Goal: Task Accomplishment & Management: Manage account settings

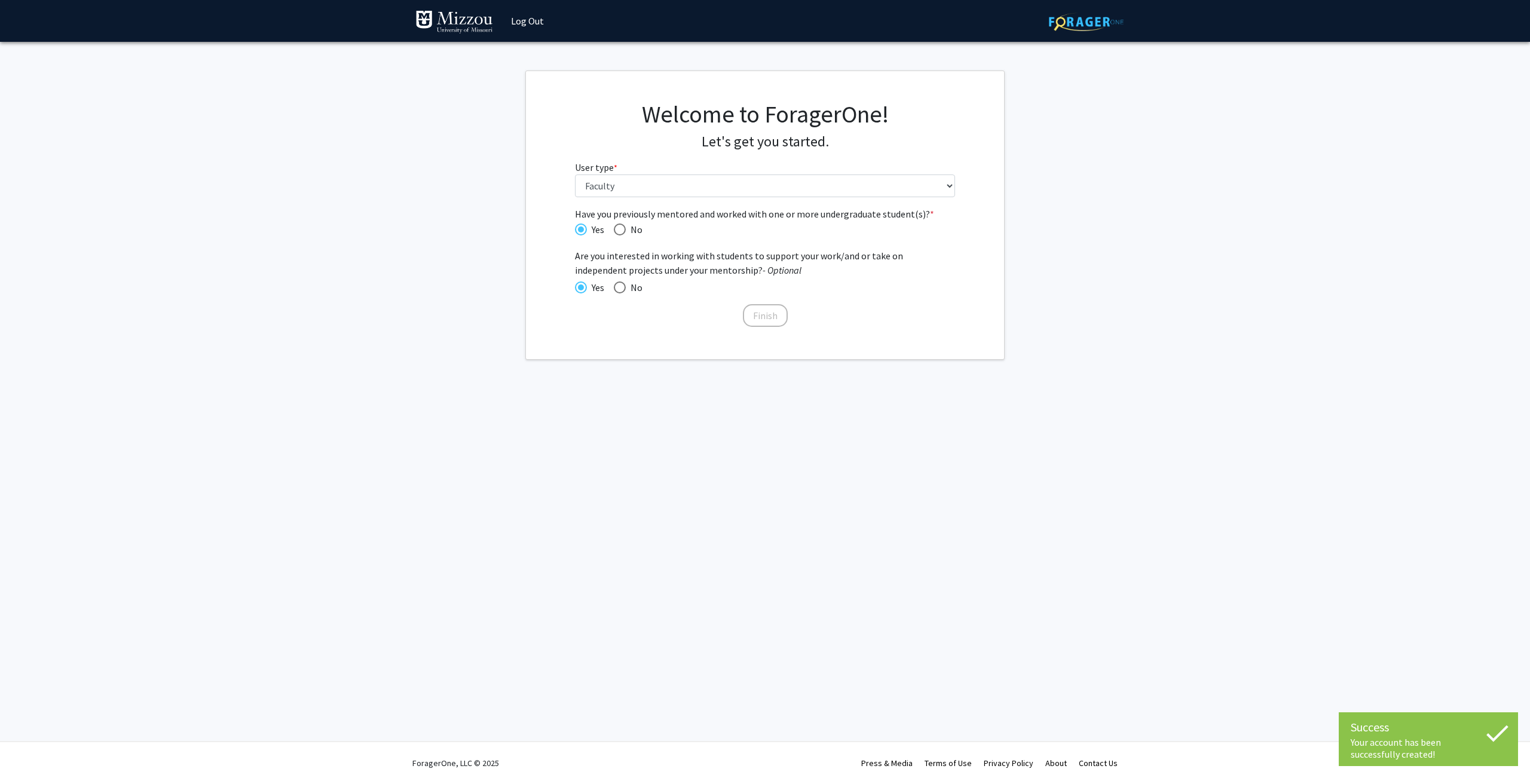
select select "5: faculty"
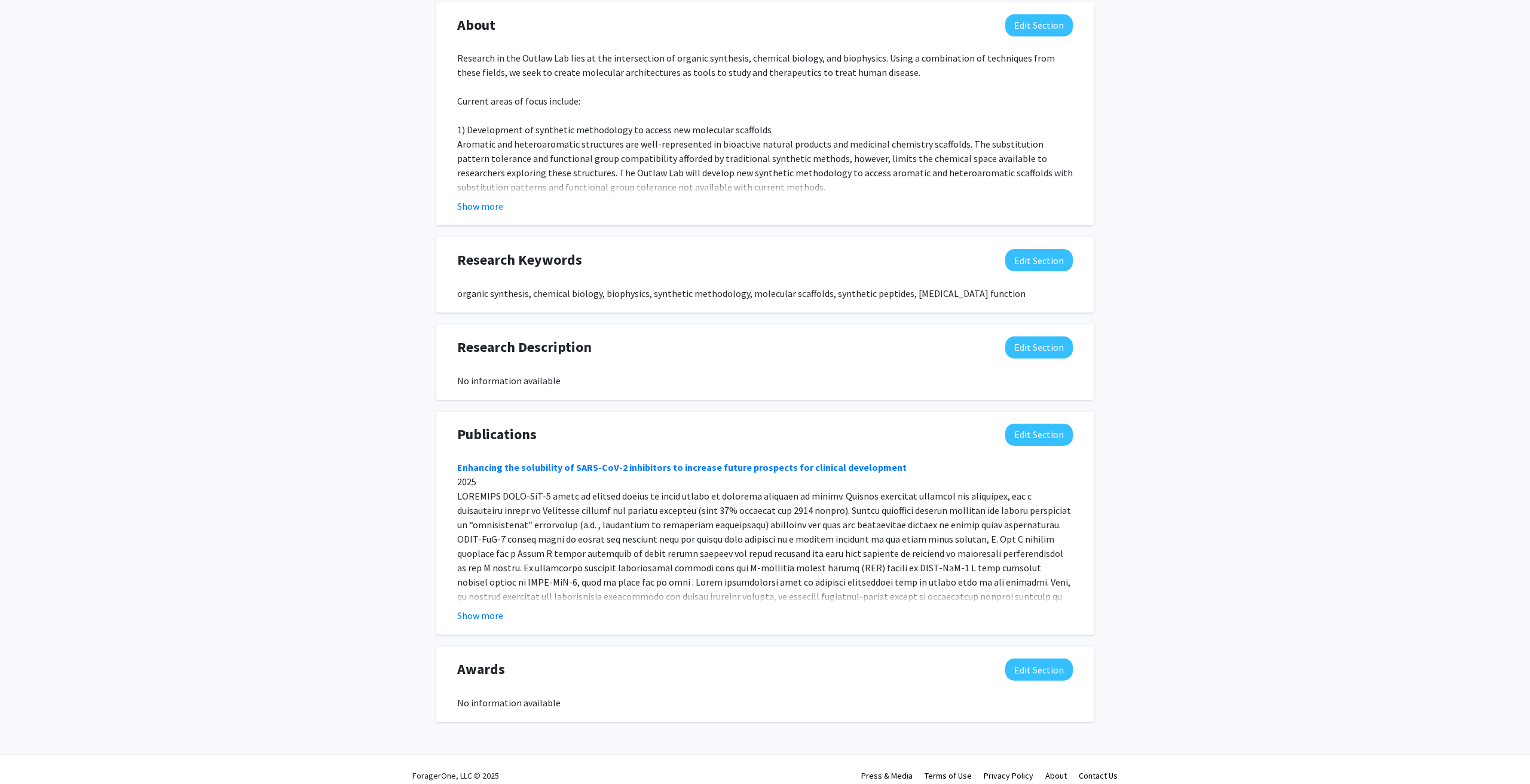
scroll to position [564, 0]
click at [484, 609] on button "Show more" at bounding box center [480, 616] width 46 height 14
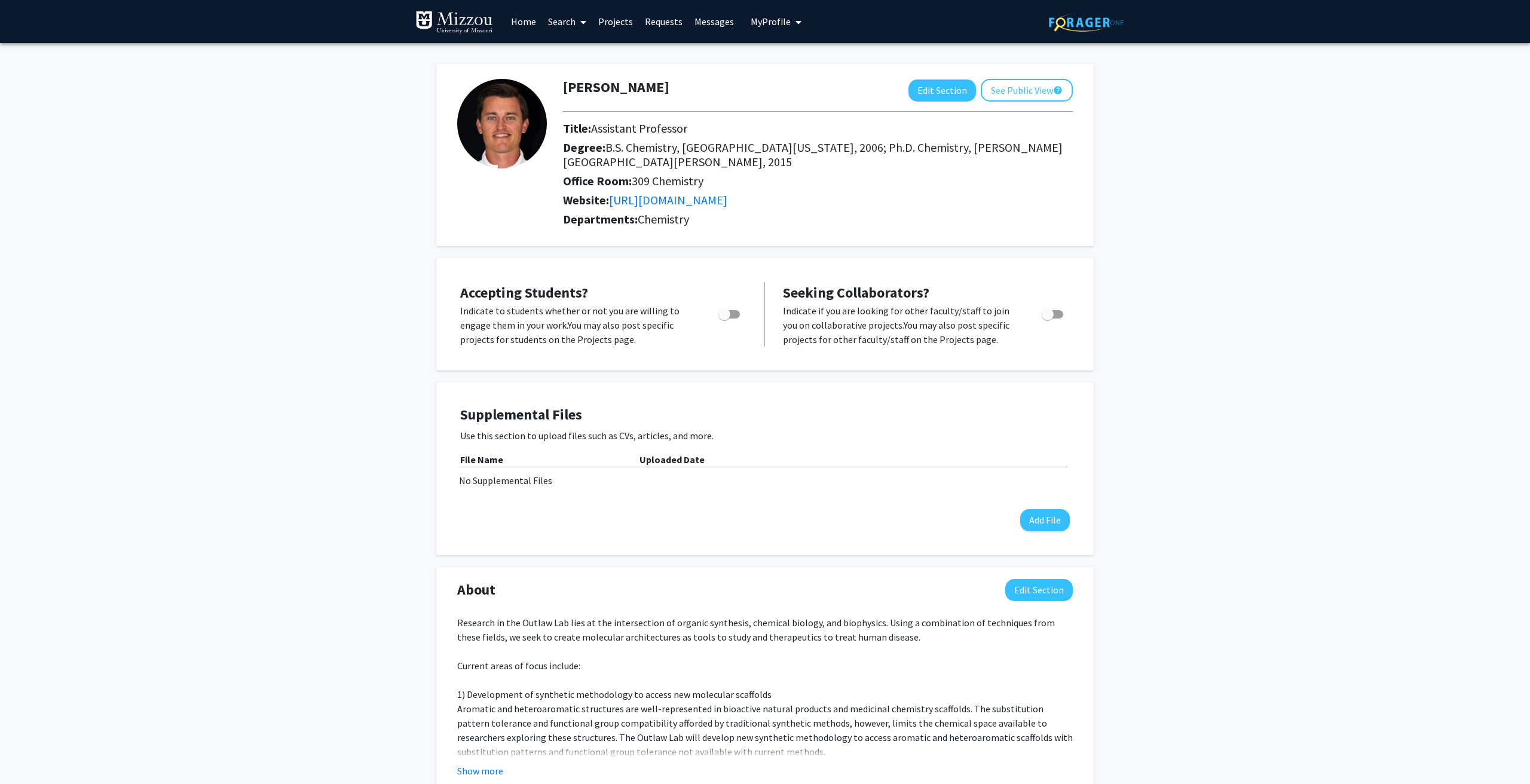
scroll to position [0, 0]
click at [1020, 90] on button "See Public View help" at bounding box center [1027, 90] width 92 height 23
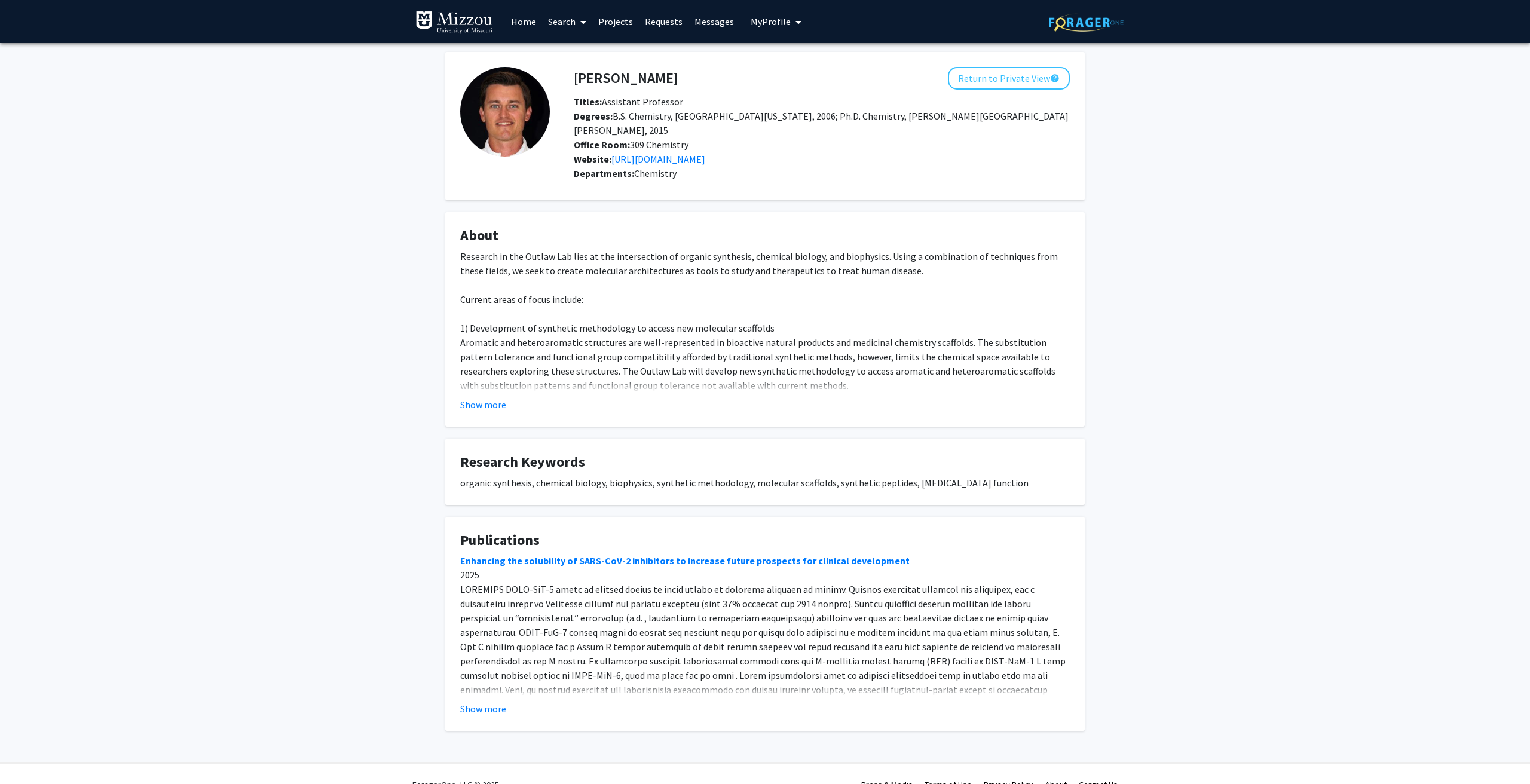
click at [353, 316] on div "[PERSON_NAME] Return to Private View help Titles: Assistant Professor Degrees: …" at bounding box center [765, 406] width 1530 height 727
click at [1015, 77] on button "Return to Private View help" at bounding box center [1009, 78] width 122 height 23
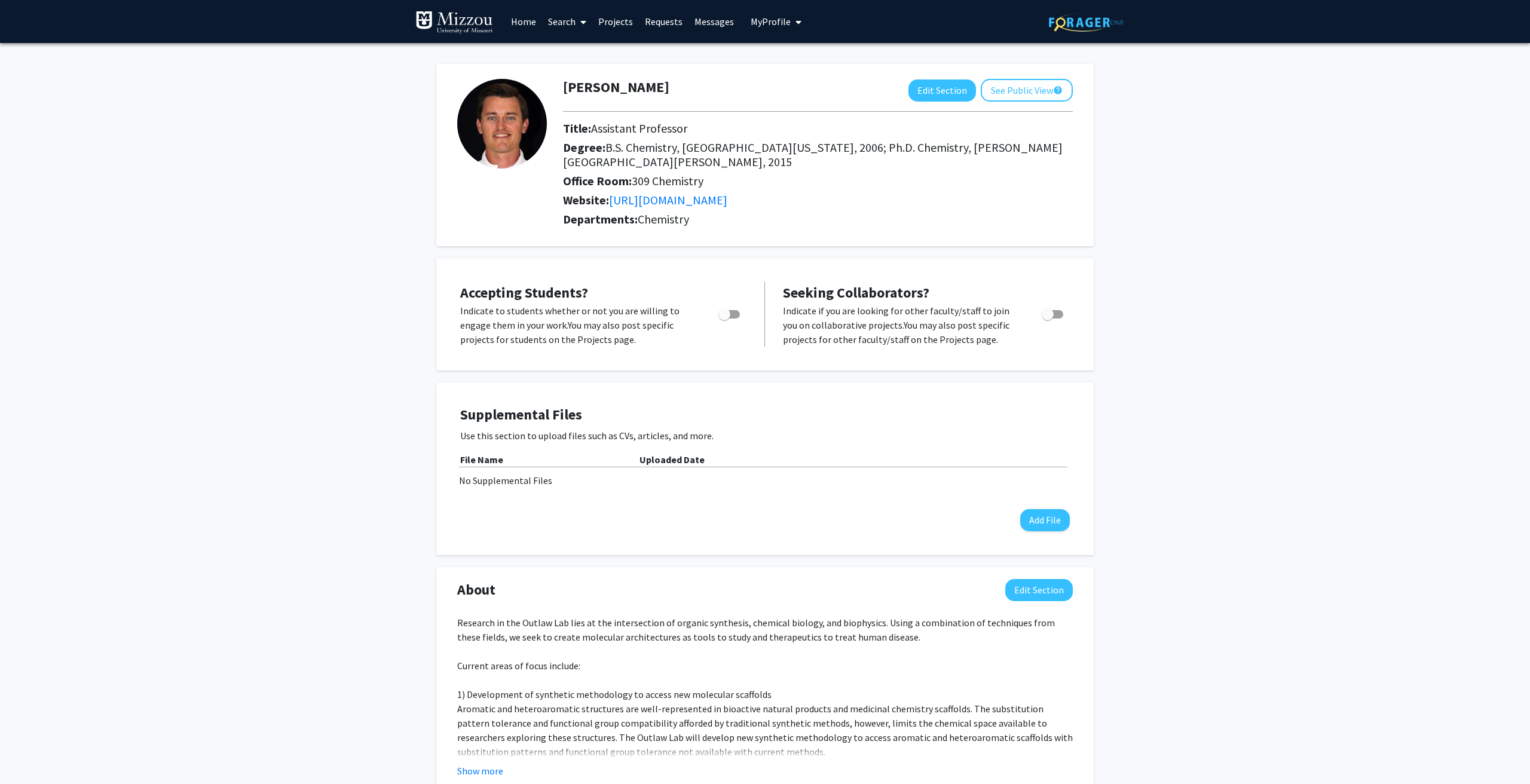
click at [1200, 233] on div "[PERSON_NAME] Edit Section See Public View help Title: Assistant Professor Degr…" at bounding box center [765, 684] width 1530 height 1283
